Goal: Information Seeking & Learning: Learn about a topic

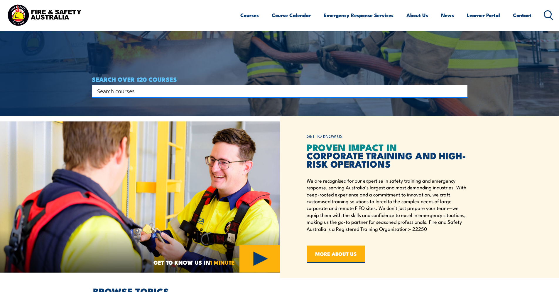
scroll to position [176, 0]
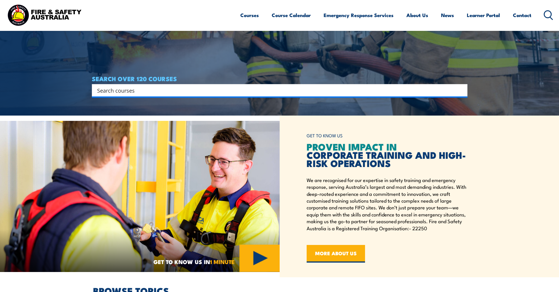
click at [176, 89] on input "Search input" at bounding box center [276, 90] width 358 height 9
type input "standard 11"
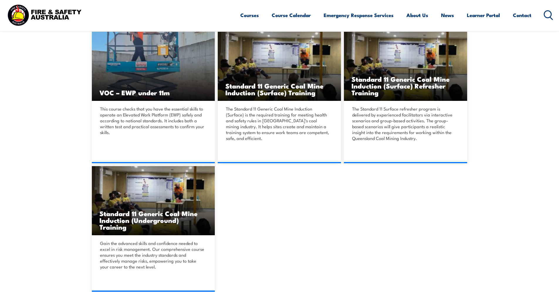
scroll to position [206, 0]
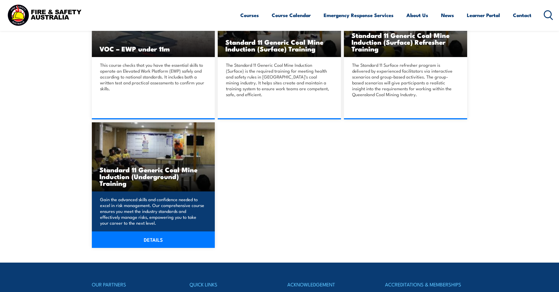
click at [137, 238] on link "DETAILS" at bounding box center [153, 239] width 123 height 16
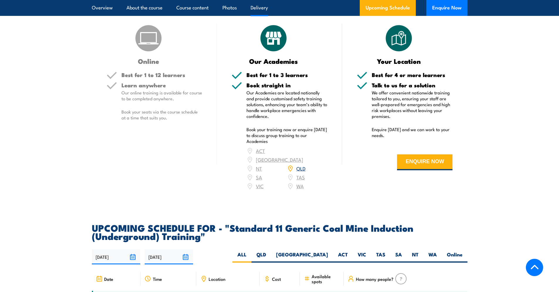
scroll to position [822, 0]
